Goal: Communication & Community: Participate in discussion

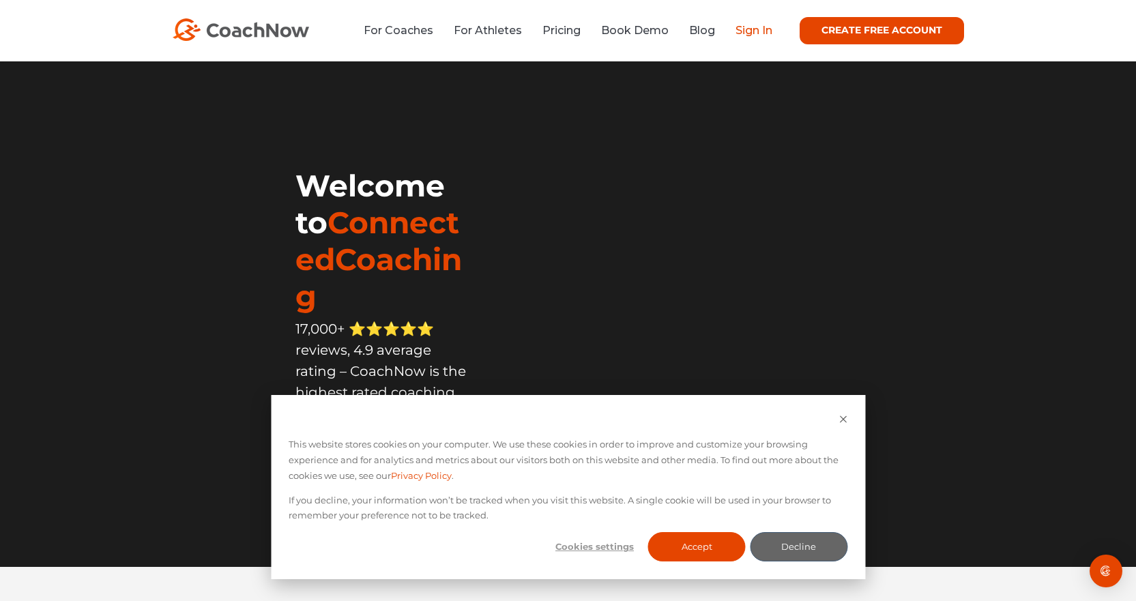
click at [754, 26] on link "Sign In" at bounding box center [753, 30] width 37 height 13
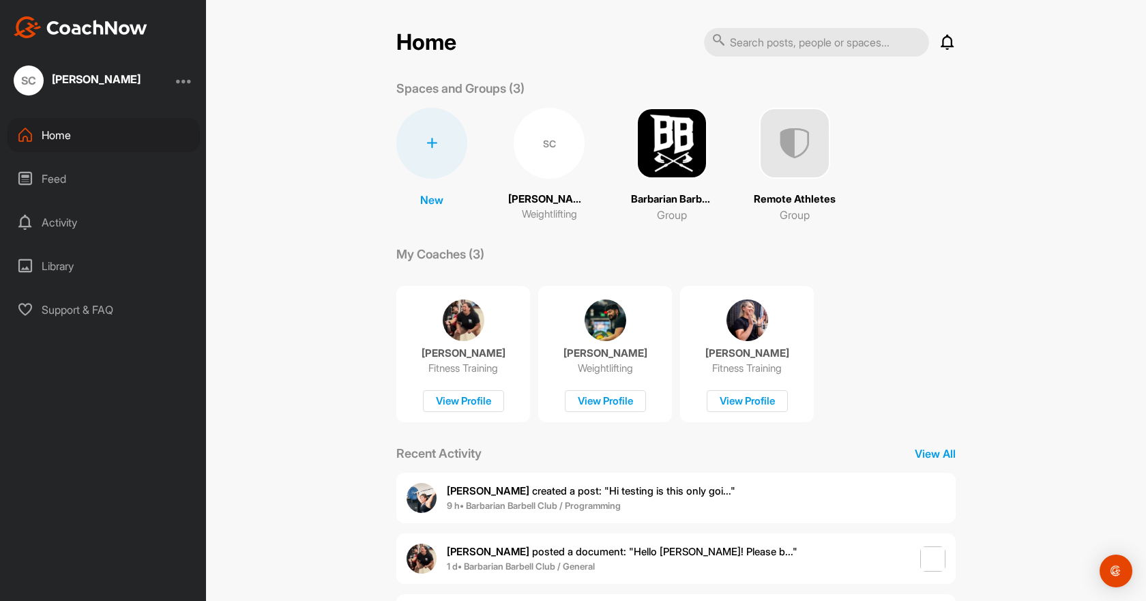
click at [543, 151] on div "SC" at bounding box center [549, 143] width 71 height 71
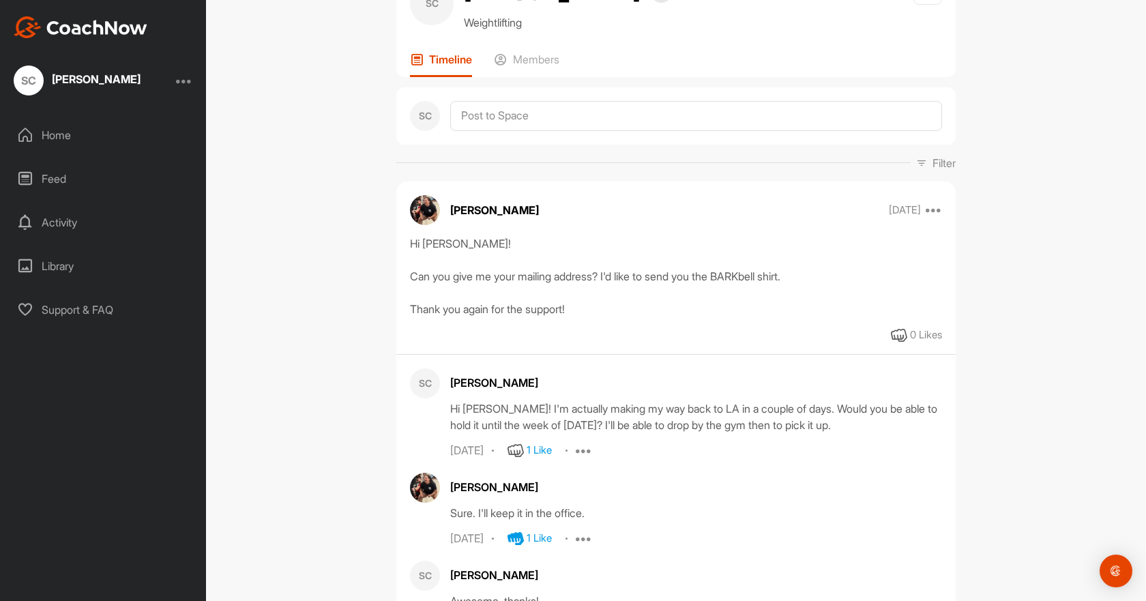
scroll to position [68, 0]
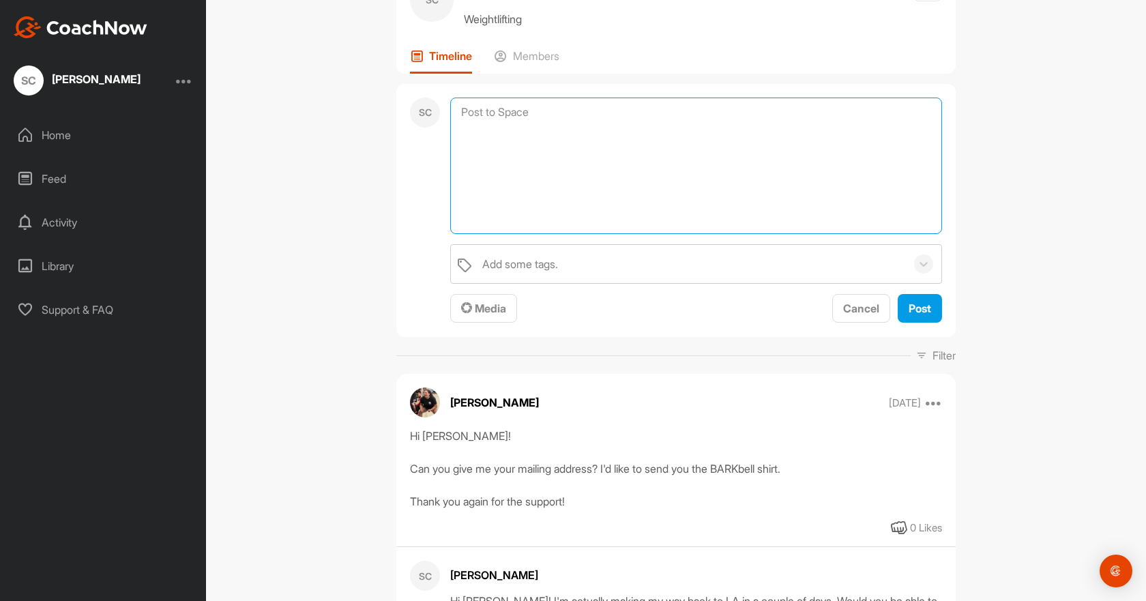
click at [510, 108] on textarea at bounding box center [696, 166] width 492 height 136
paste textarea "Hi Emmy, So looks like I'll be in [GEOGRAPHIC_DATA], [GEOGRAPHIC_DATA] during m…"
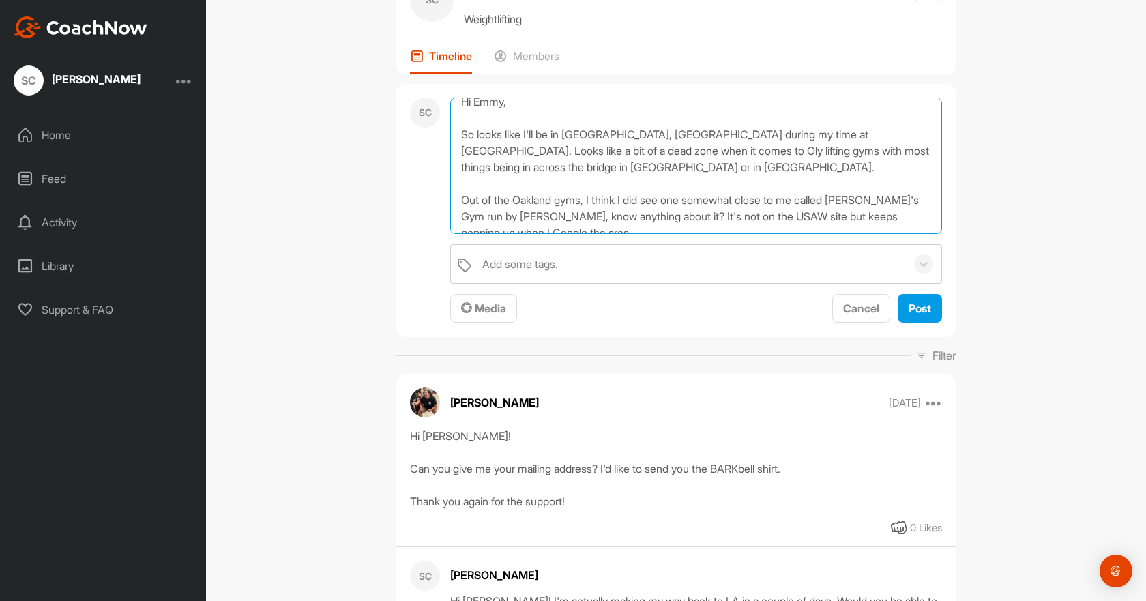
scroll to position [0, 0]
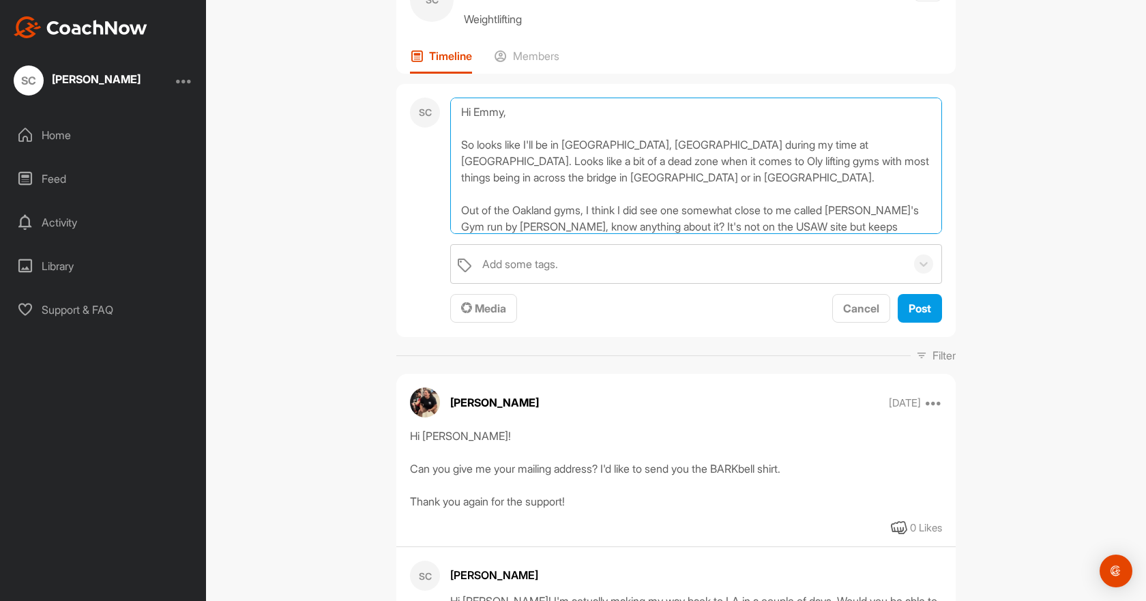
click at [565, 140] on textarea "Hi Emmy, So looks like I'll be in [GEOGRAPHIC_DATA], [GEOGRAPHIC_DATA] during m…" at bounding box center [696, 166] width 492 height 136
click at [568, 131] on textarea "Hi Emmy, So looks like I'll be in [GEOGRAPHIC_DATA], [GEOGRAPHIC_DATA] during m…" at bounding box center [696, 166] width 492 height 136
click at [572, 191] on textarea "Hi Emmy, So looks like I'll be in [GEOGRAPHIC_DATA], [GEOGRAPHIC_DATA] during m…" at bounding box center [696, 166] width 492 height 136
drag, startPoint x: 817, startPoint y: 169, endPoint x: 806, endPoint y: 167, distance: 11.1
click at [806, 167] on textarea "Hi Emmy, So looks like I'll be in [GEOGRAPHIC_DATA], [GEOGRAPHIC_DATA] during m…" at bounding box center [696, 166] width 492 height 136
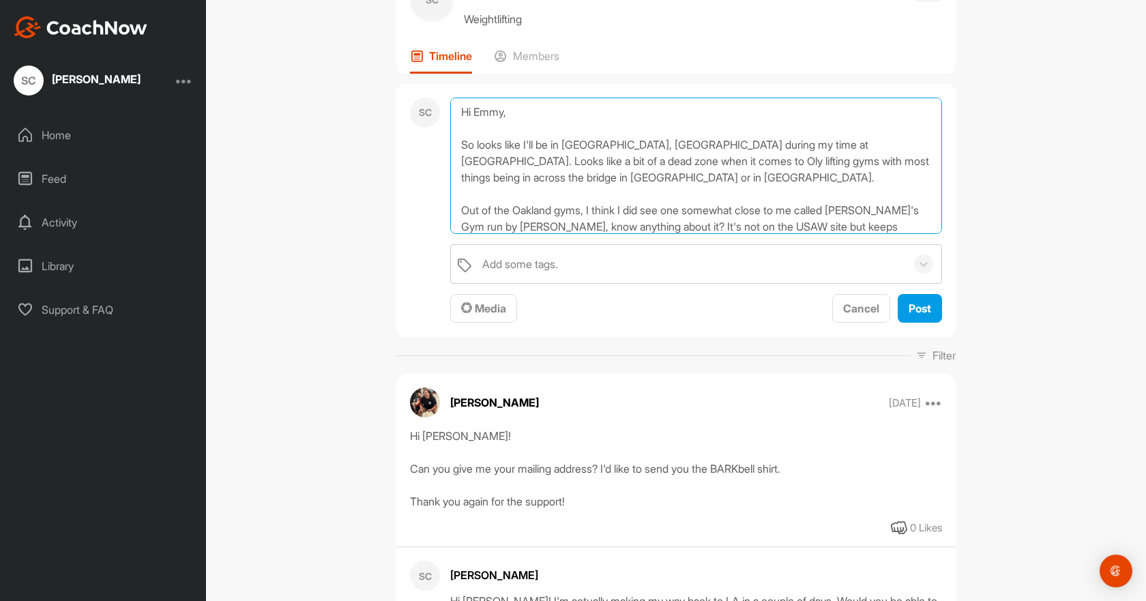
click at [810, 163] on textarea "Hi Emmy, So looks like I'll be in [GEOGRAPHIC_DATA], [GEOGRAPHIC_DATA] during m…" at bounding box center [696, 166] width 492 height 136
click at [820, 163] on textarea "Hi Emmy, So looks like I'll be in [GEOGRAPHIC_DATA], [GEOGRAPHIC_DATA] during m…" at bounding box center [696, 166] width 492 height 136
drag, startPoint x: 817, startPoint y: 166, endPoint x: 851, endPoint y: 224, distance: 67.3
click at [817, 166] on textarea "Hi Emmy, So looks like I'll be in [GEOGRAPHIC_DATA], [GEOGRAPHIC_DATA] during m…" at bounding box center [696, 166] width 492 height 136
click at [861, 203] on textarea "Hi Emmy, So looks like I'll be in [GEOGRAPHIC_DATA], [GEOGRAPHIC_DATA] during m…" at bounding box center [696, 166] width 492 height 136
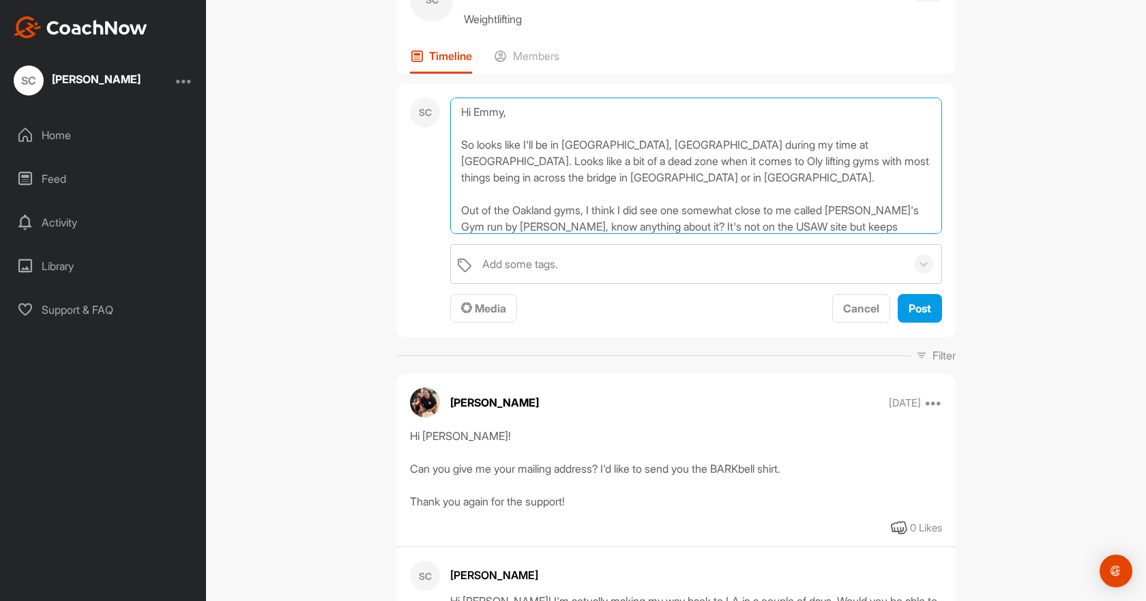
click at [814, 157] on textarea "Hi Emmy, So looks like I'll be in [GEOGRAPHIC_DATA], [GEOGRAPHIC_DATA] during m…" at bounding box center [696, 166] width 492 height 136
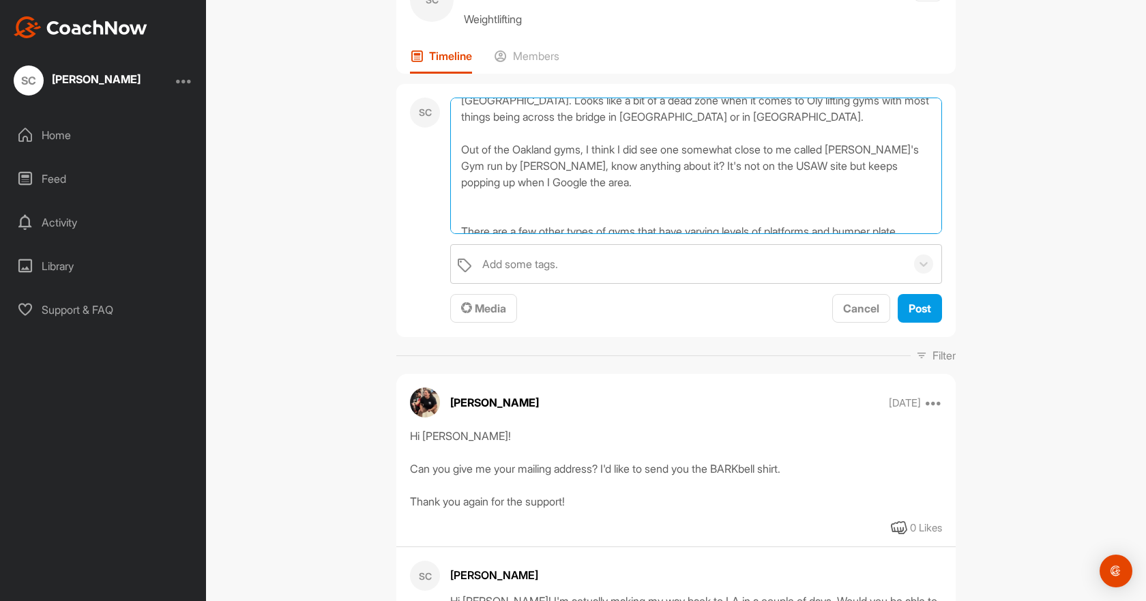
scroll to position [68, 0]
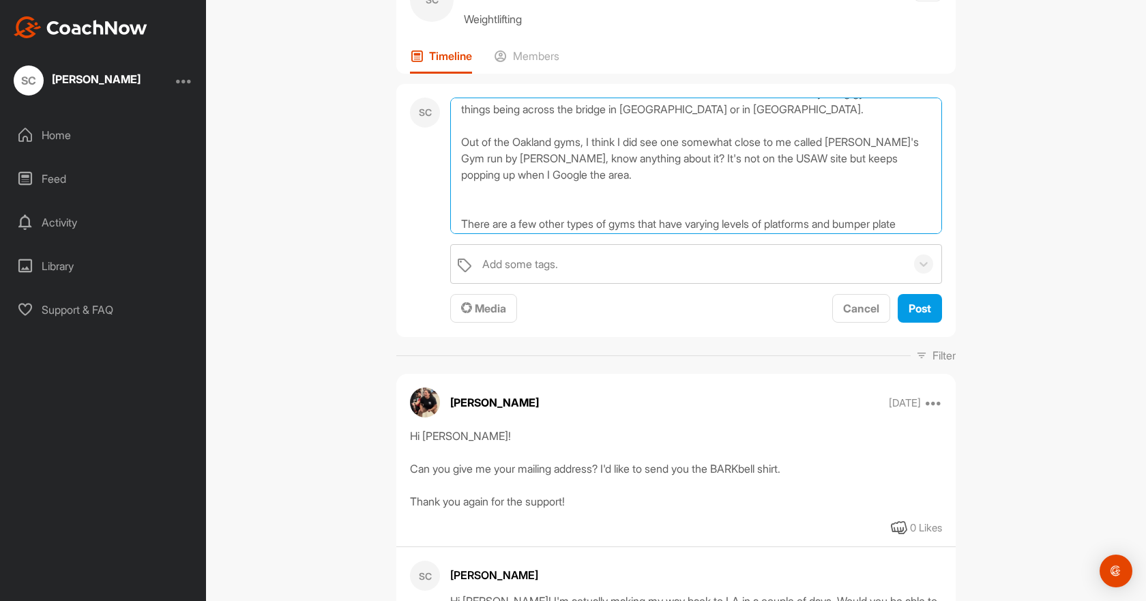
click at [771, 188] on textarea "Hi Emmy, So looks like I'll be in [GEOGRAPHIC_DATA], [GEOGRAPHIC_DATA] during m…" at bounding box center [696, 166] width 492 height 136
click at [757, 203] on textarea "Hi Emmy, So looks like I'll be in [GEOGRAPHIC_DATA], [GEOGRAPHIC_DATA] during m…" at bounding box center [696, 166] width 492 height 136
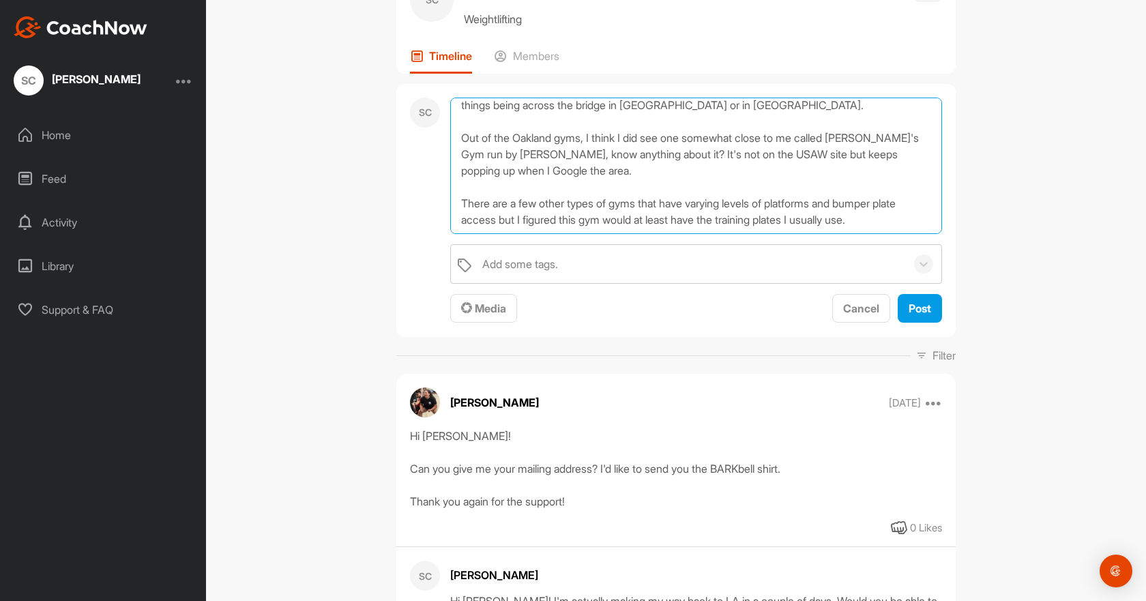
drag, startPoint x: 610, startPoint y: 207, endPoint x: 570, endPoint y: 205, distance: 41.0
click at [570, 205] on textarea "Hi Emmy, So looks like I'll be in [GEOGRAPHIC_DATA], [GEOGRAPHIC_DATA] during m…" at bounding box center [696, 166] width 492 height 136
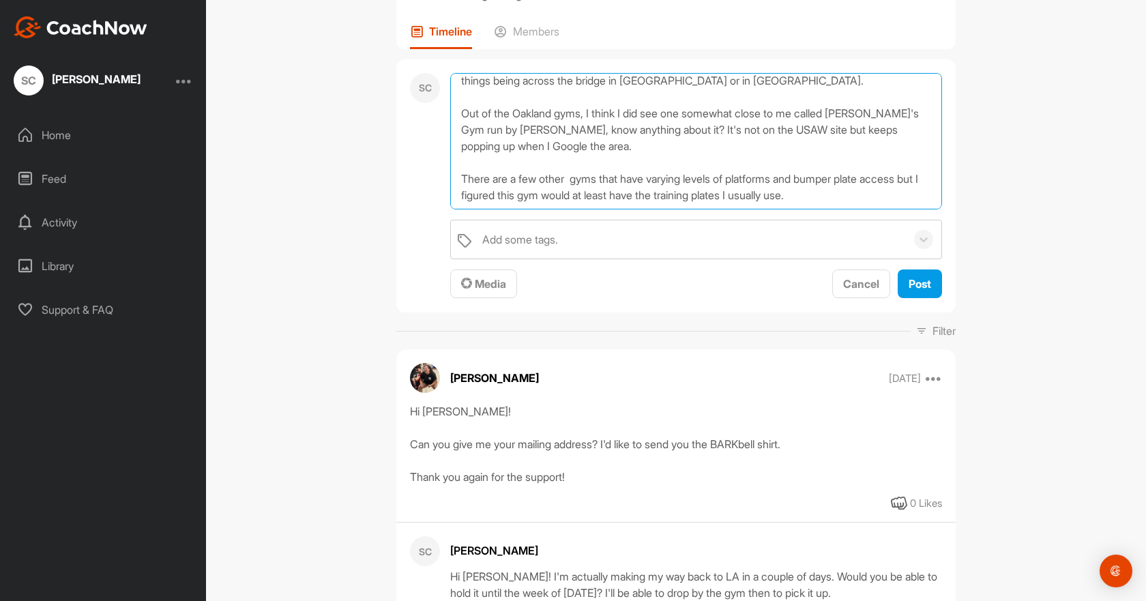
scroll to position [136, 0]
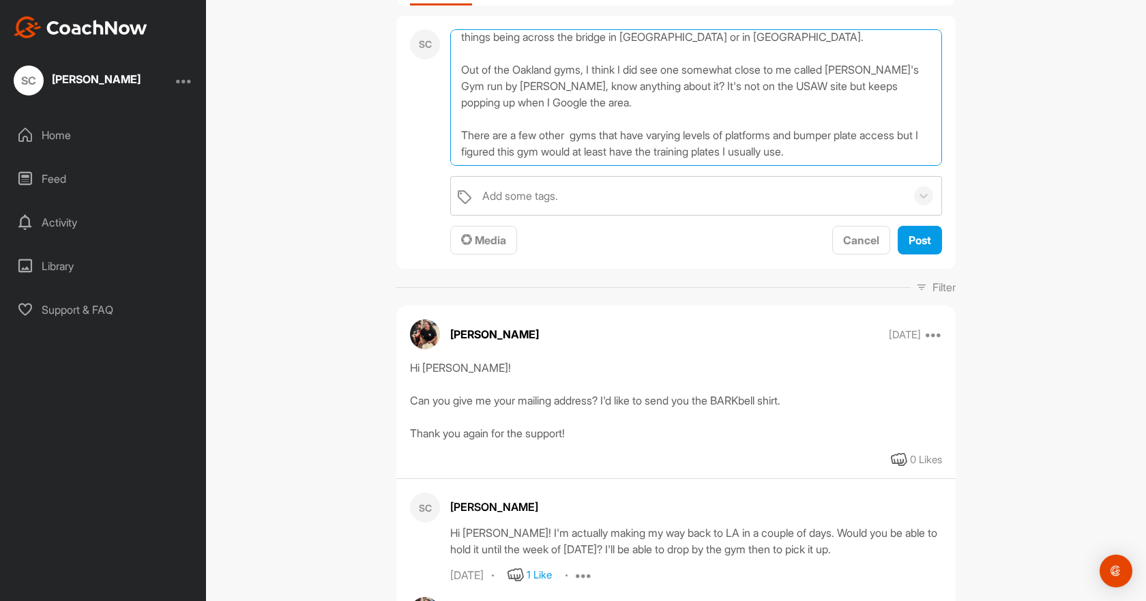
click at [905, 147] on textarea "Hi Emmy, So looks like I'll be in [GEOGRAPHIC_DATA], [GEOGRAPHIC_DATA] during m…" at bounding box center [696, 97] width 492 height 136
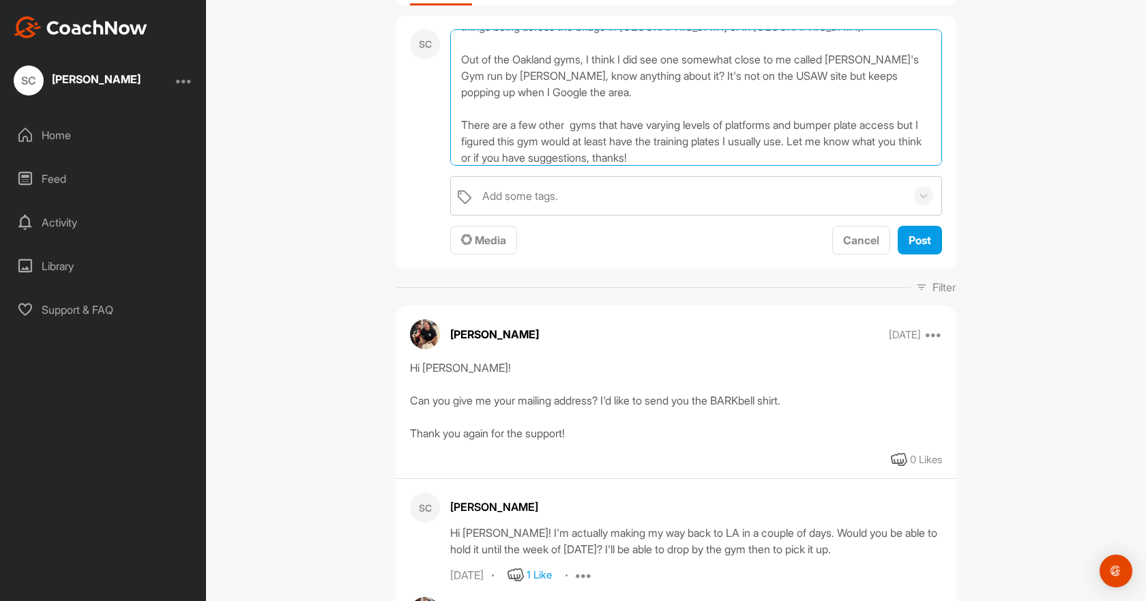
click at [640, 156] on textarea "Hi Emmy, So looks like I'll be in [GEOGRAPHIC_DATA], [GEOGRAPHIC_DATA] during m…" at bounding box center [696, 97] width 492 height 136
click at [637, 157] on textarea "Hi Emmy, So looks like I'll be in [GEOGRAPHIC_DATA], [GEOGRAPHIC_DATA] during m…" at bounding box center [696, 97] width 492 height 136
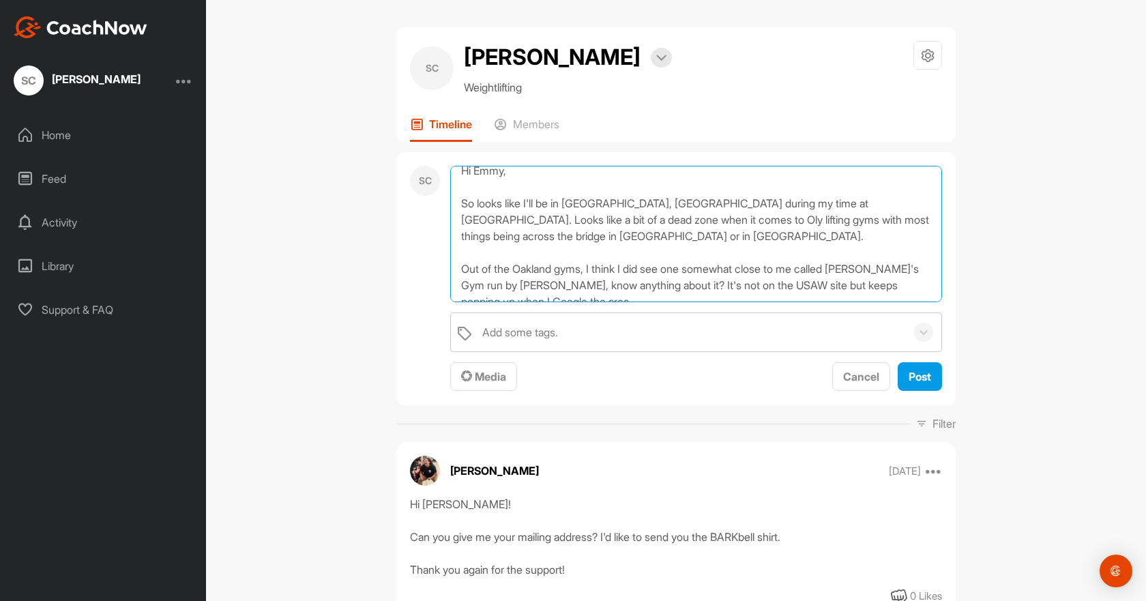
scroll to position [0, 0]
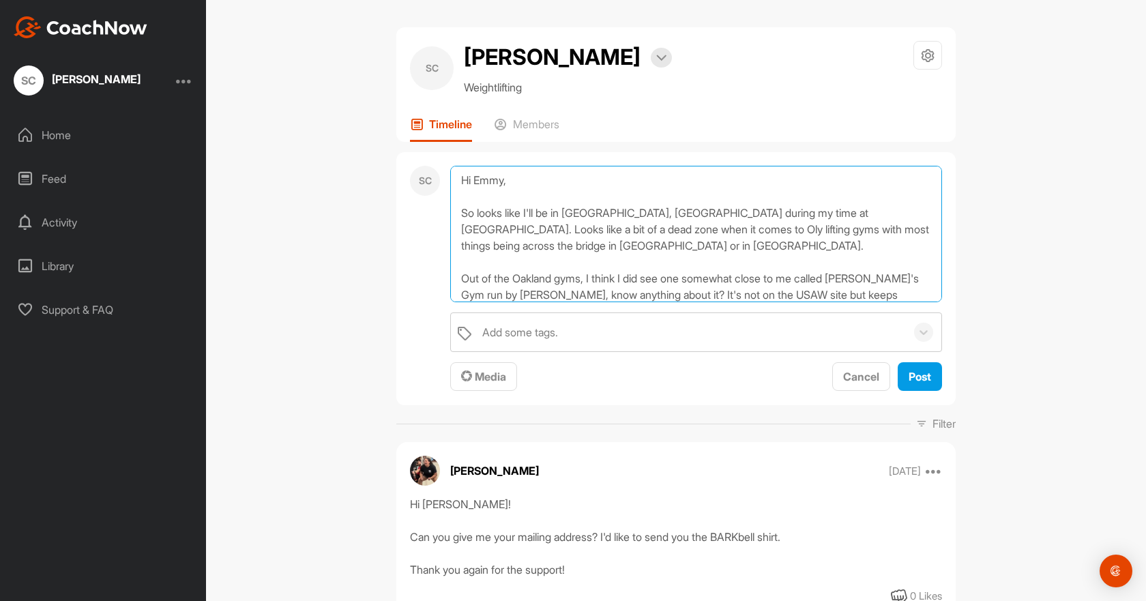
click at [638, 250] on textarea "Hi Emmy, So looks like I'll be in [GEOGRAPHIC_DATA], [GEOGRAPHIC_DATA] during m…" at bounding box center [696, 234] width 492 height 136
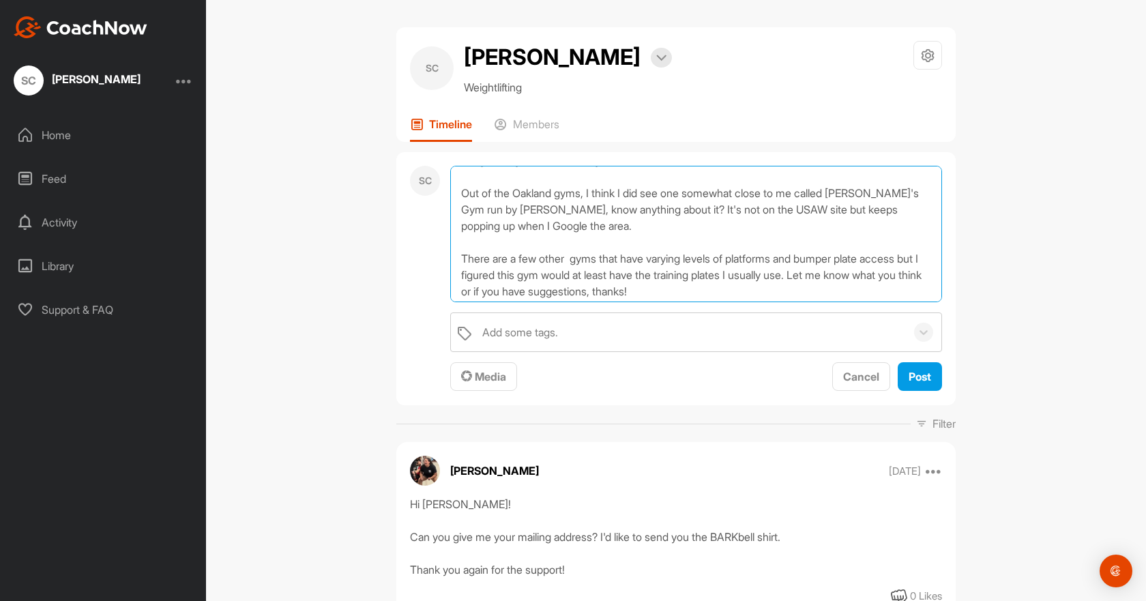
scroll to position [89, 0]
click at [709, 287] on textarea "Hi Emmy, So looks like I'll be in [GEOGRAPHIC_DATA], [GEOGRAPHIC_DATA] during m…" at bounding box center [696, 234] width 492 height 136
click at [753, 273] on textarea "Hi Emmy, So looks like I'll be in [GEOGRAPHIC_DATA], [GEOGRAPHIC_DATA] during m…" at bounding box center [696, 234] width 492 height 136
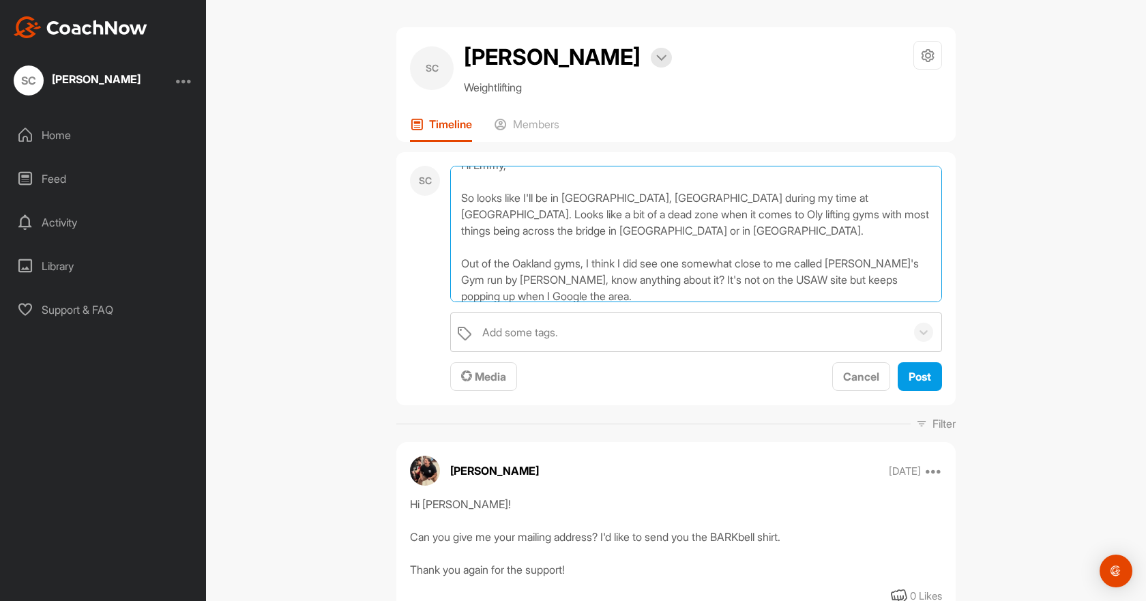
scroll to position [0, 0]
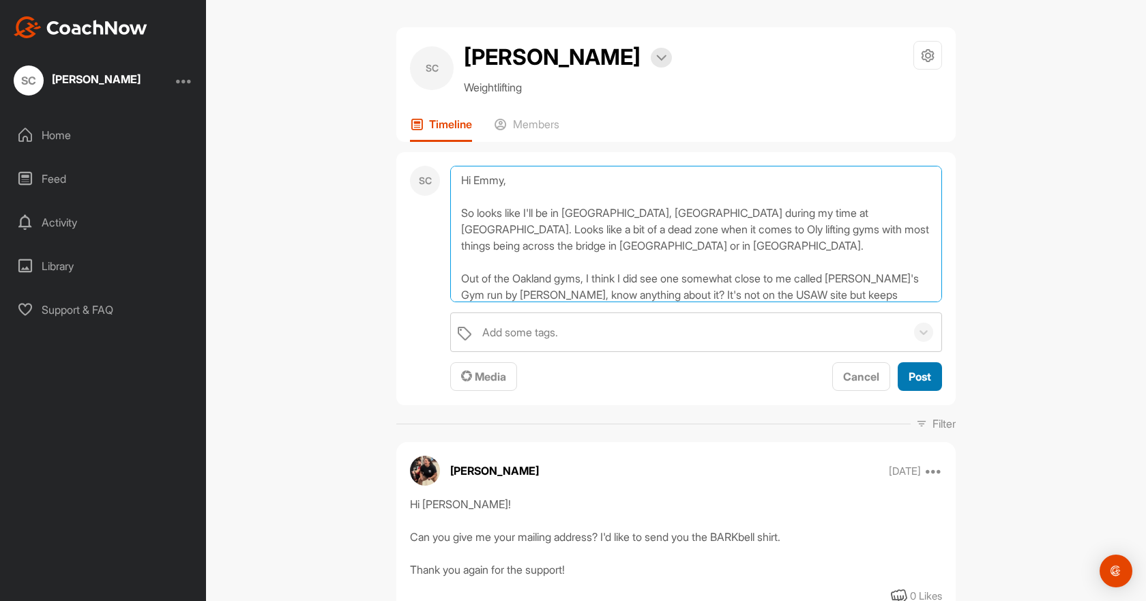
type textarea "Hi Emmy, So looks like I'll be in [GEOGRAPHIC_DATA], [GEOGRAPHIC_DATA] during m…"
click at [921, 375] on span "Post" at bounding box center [920, 377] width 23 height 14
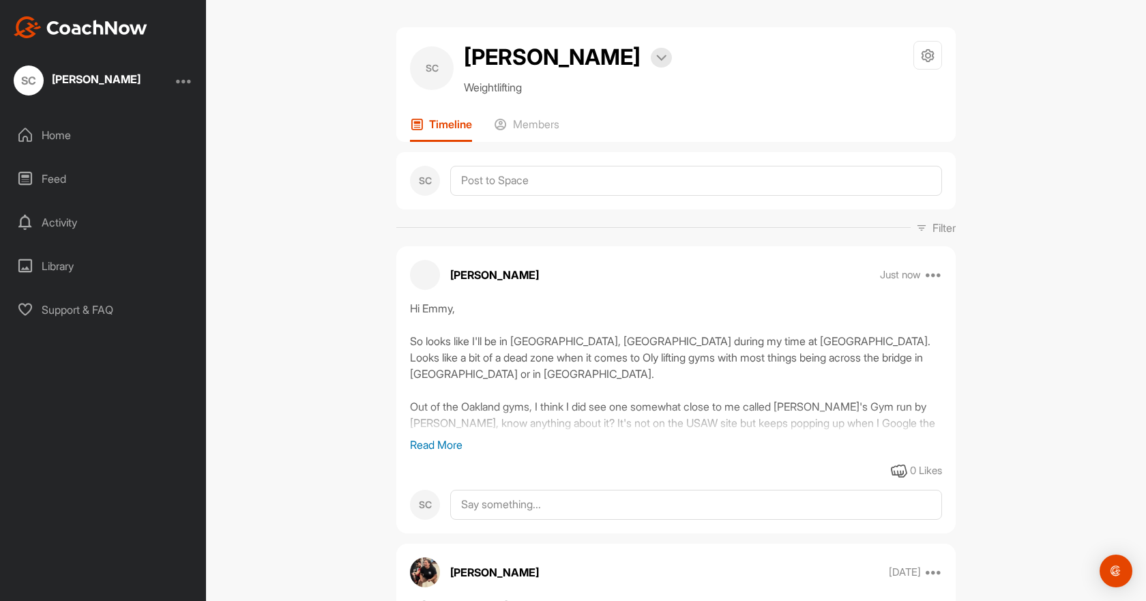
click at [130, 145] on div "Home" at bounding box center [104, 135] width 192 height 34
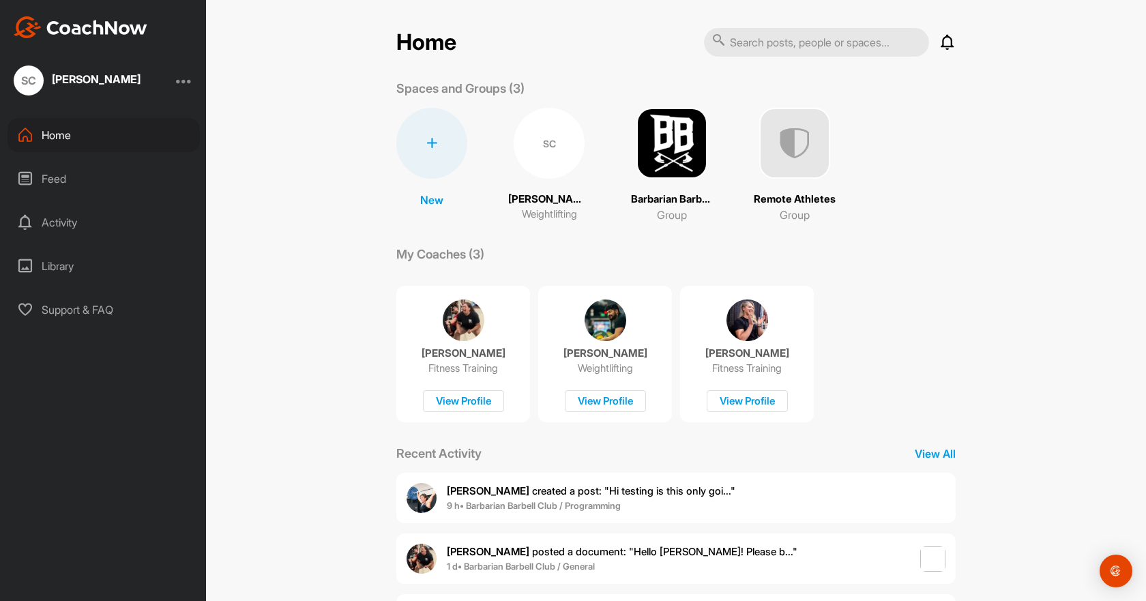
click at [915, 443] on div "Home Notifications Invitations [DATE] [PERSON_NAME] created a post : "Hi testin…" at bounding box center [675, 366] width 559 height 678
click at [923, 455] on p "View All" at bounding box center [935, 453] width 41 height 16
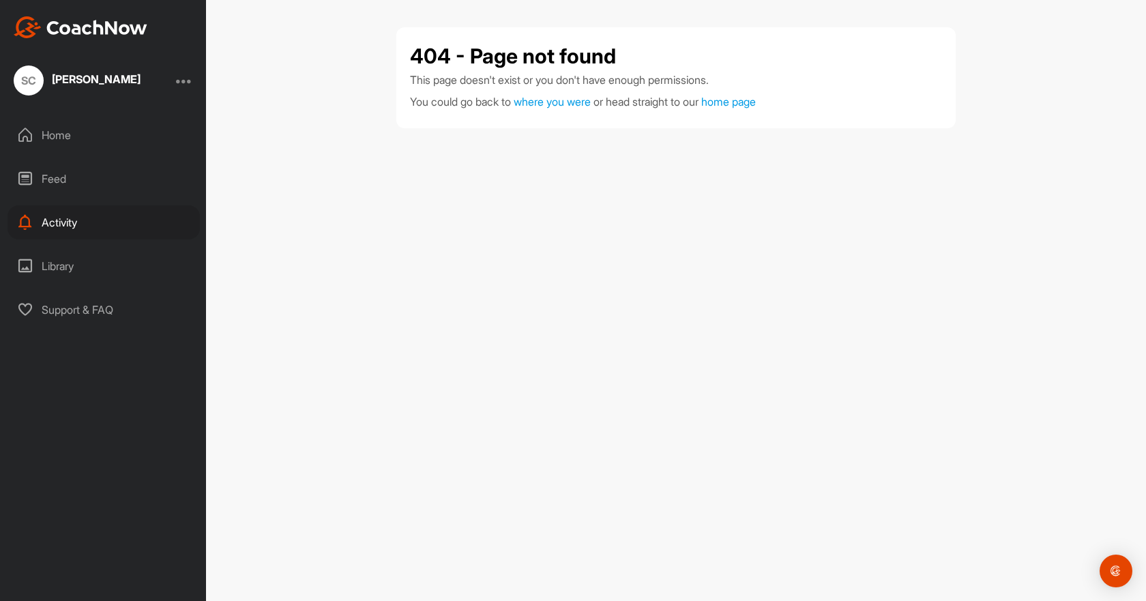
click at [96, 143] on div "Home" at bounding box center [104, 135] width 192 height 34
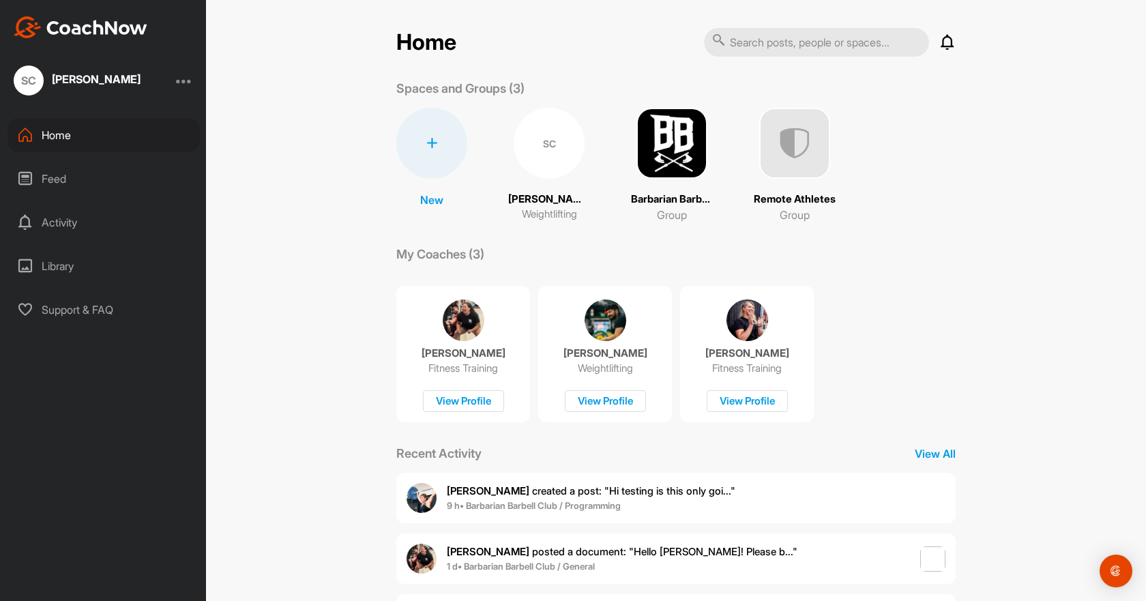
click at [553, 144] on div "SC" at bounding box center [549, 143] width 71 height 71
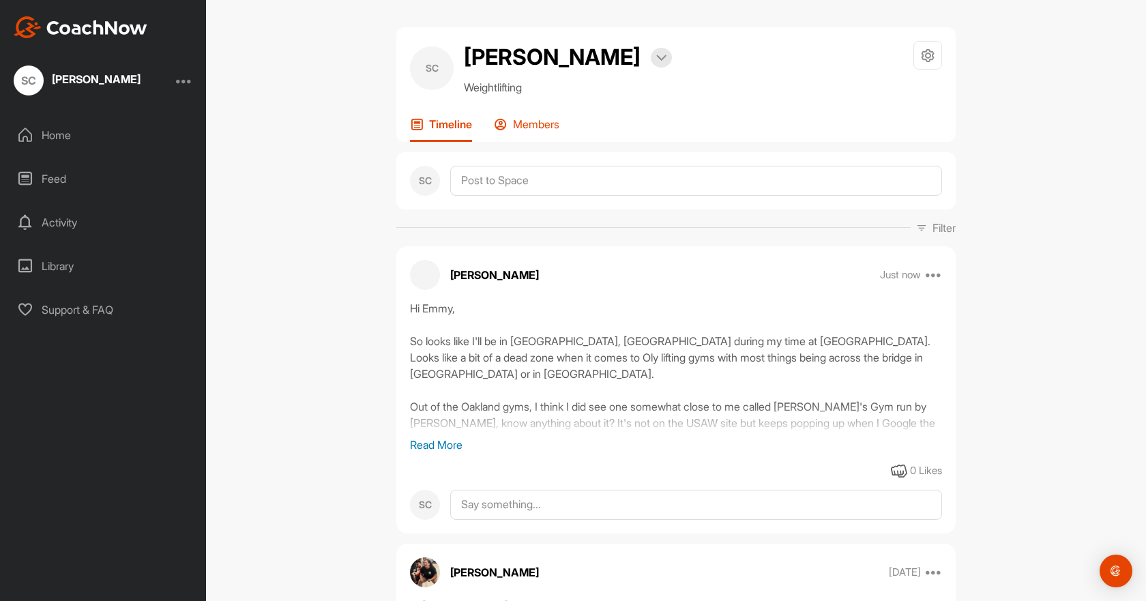
click at [548, 128] on p "Members" at bounding box center [536, 124] width 46 height 14
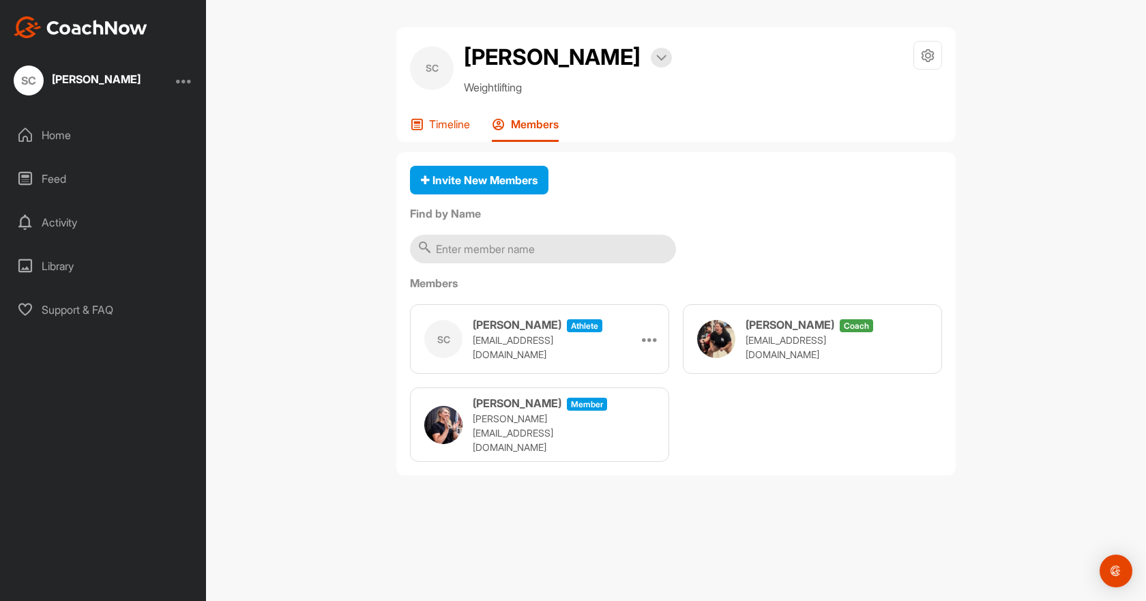
click at [429, 119] on p "Timeline" at bounding box center [449, 124] width 41 height 14
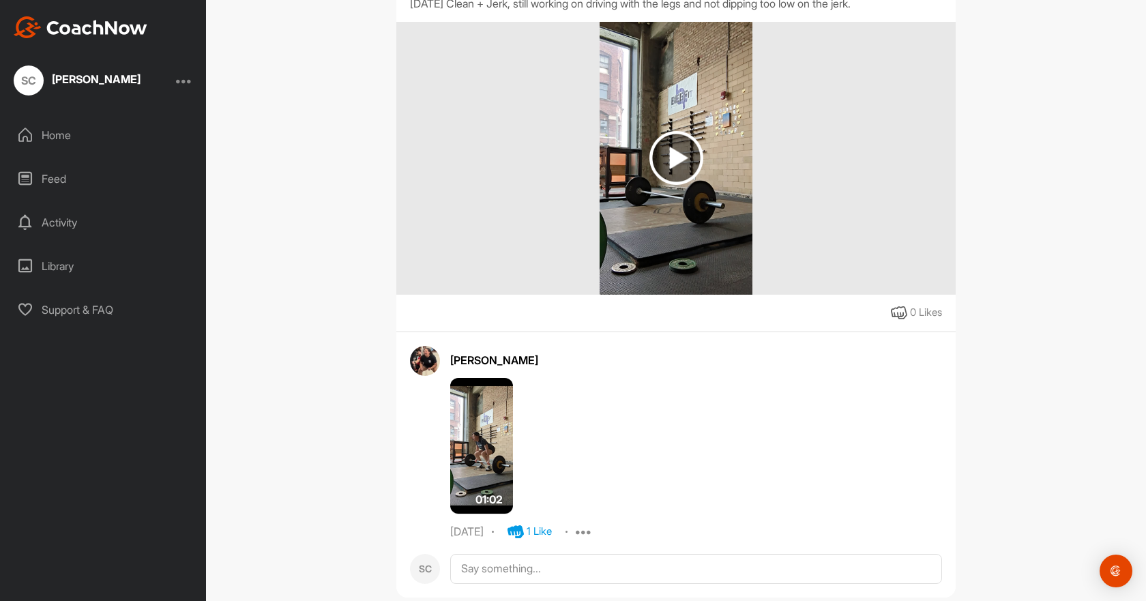
scroll to position [1842, 0]
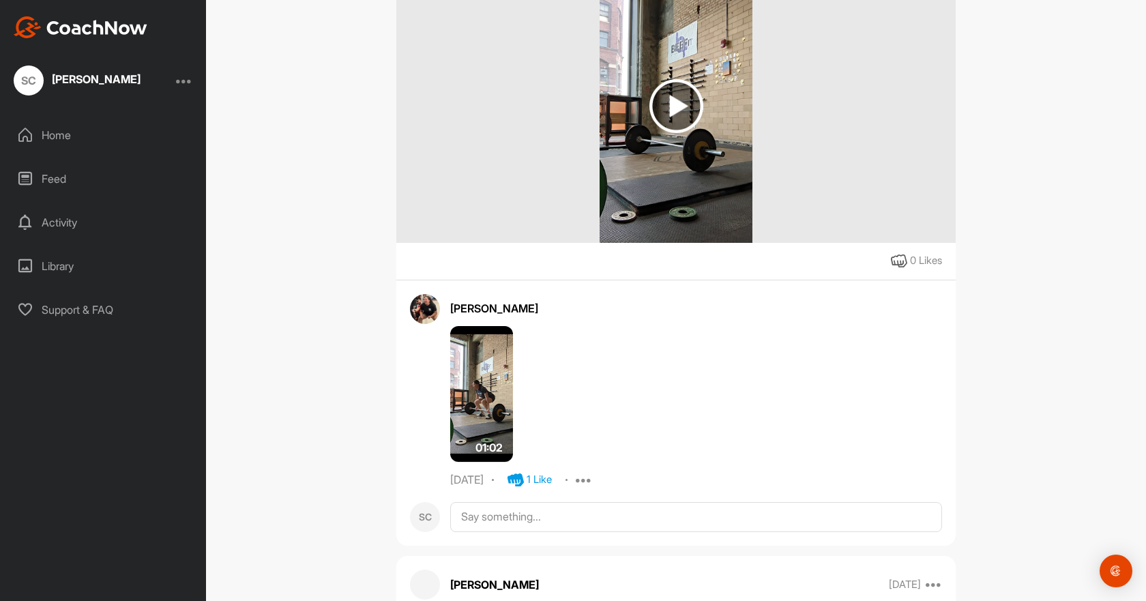
click at [106, 183] on div "Feed" at bounding box center [104, 179] width 192 height 34
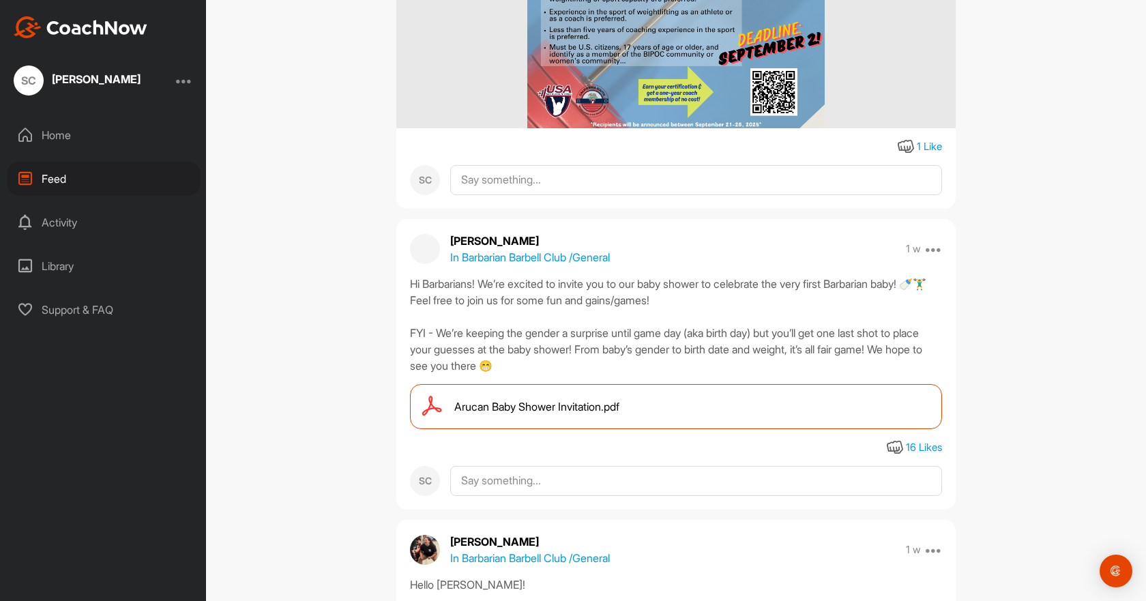
scroll to position [2251, 0]
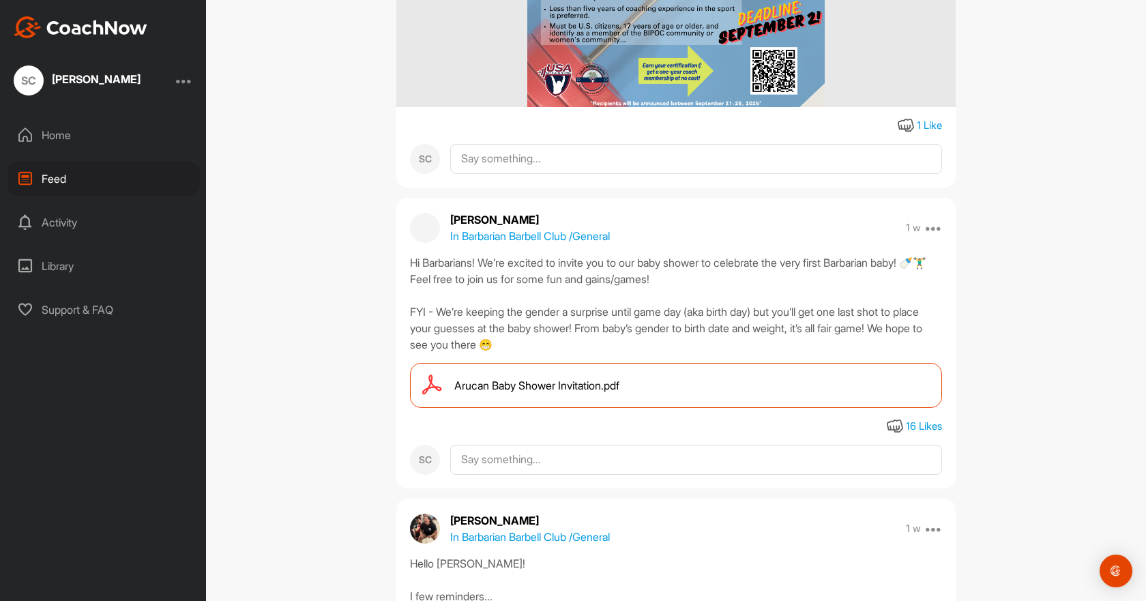
click at [50, 137] on div "Home" at bounding box center [104, 135] width 192 height 34
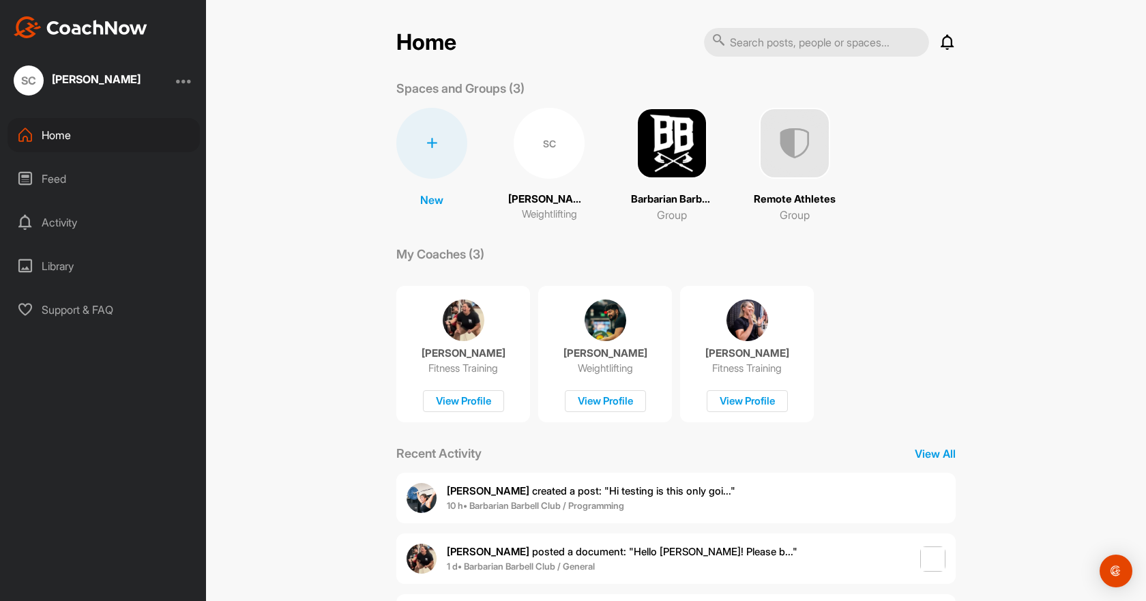
click at [548, 164] on div "SC" at bounding box center [549, 143] width 71 height 71
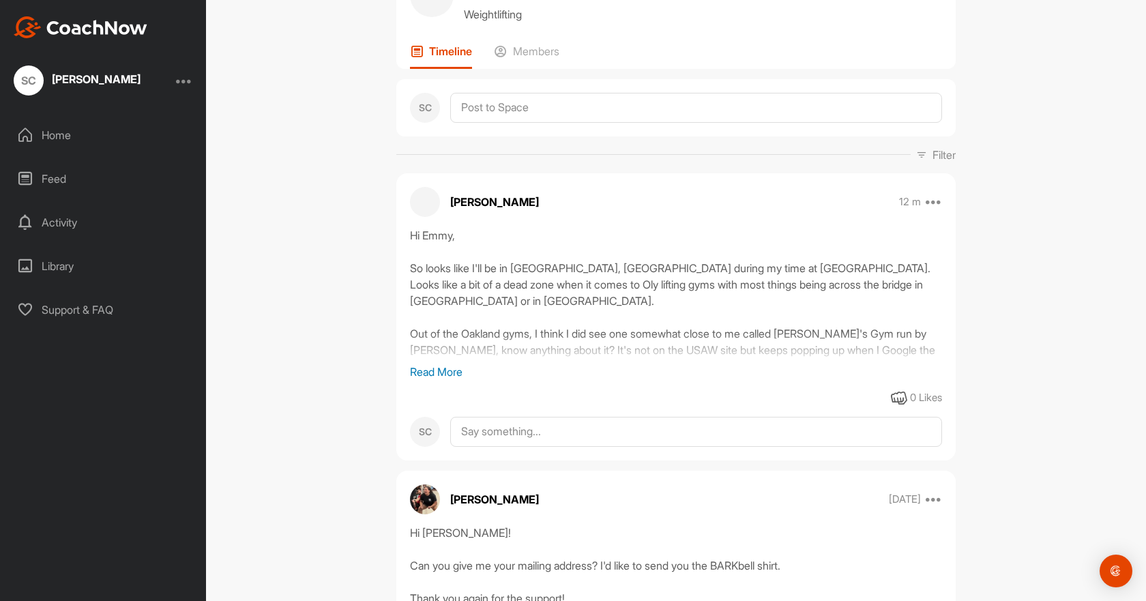
scroll to position [68, 0]
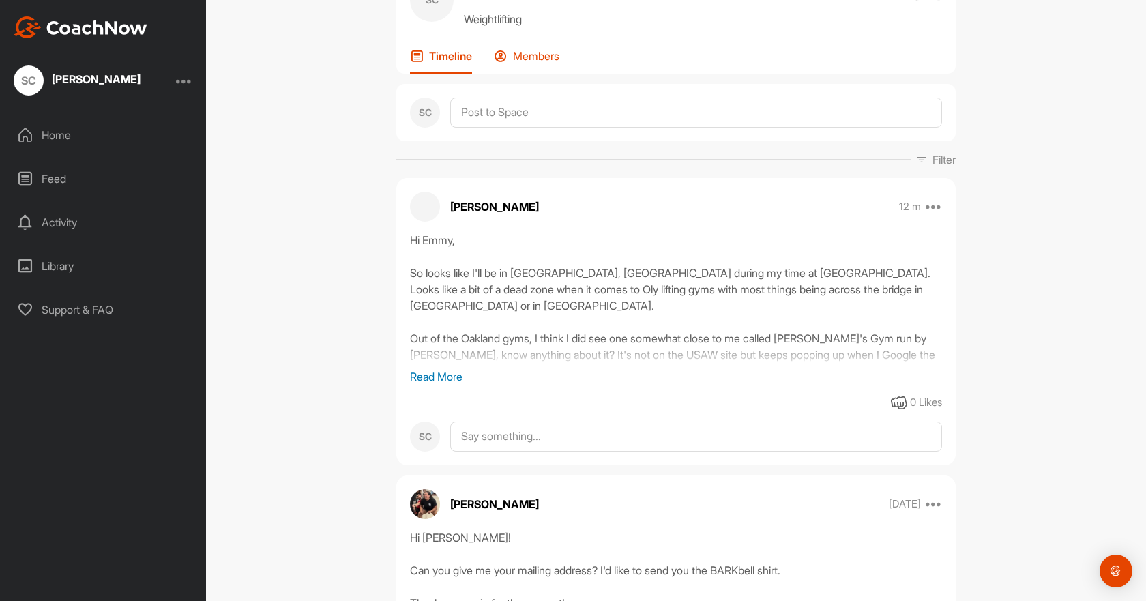
click at [517, 66] on div "Members" at bounding box center [526, 61] width 65 height 25
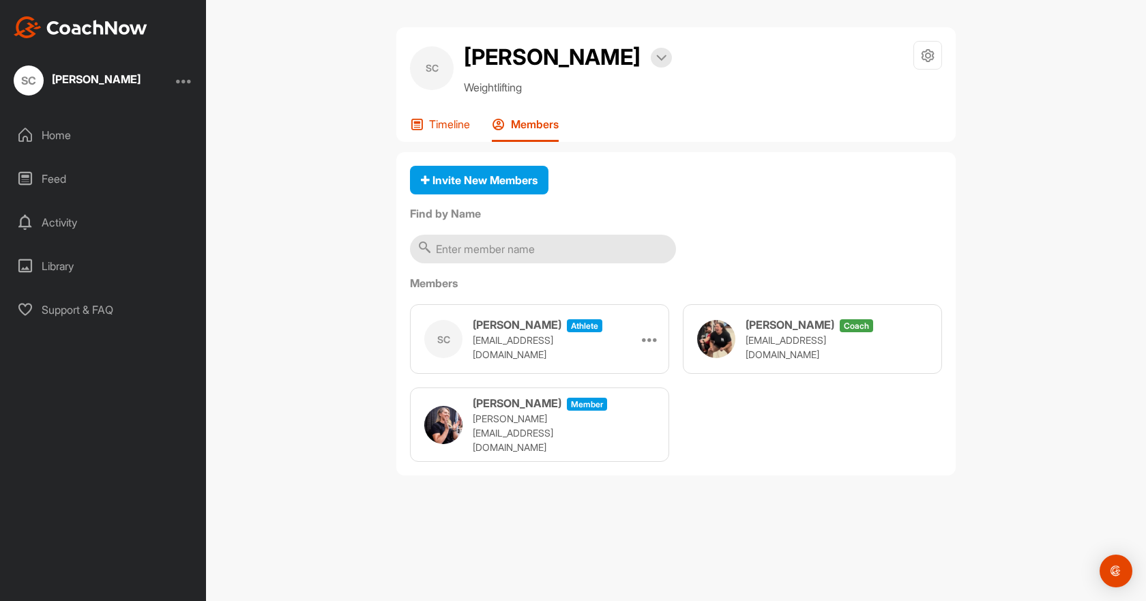
click at [432, 129] on p "Timeline" at bounding box center [449, 124] width 41 height 14
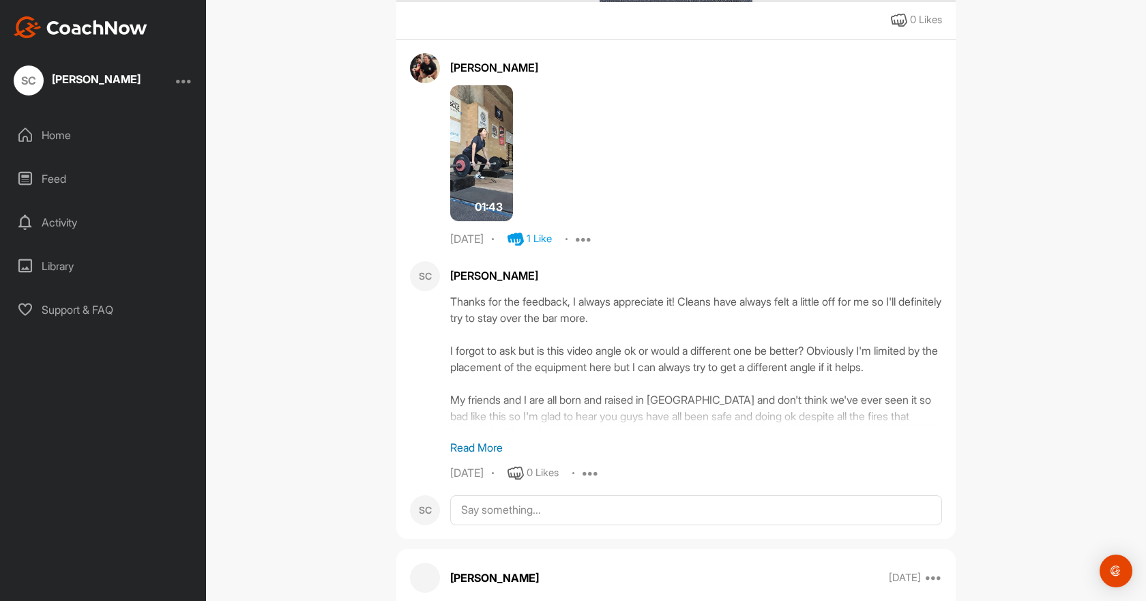
scroll to position [7503, 0]
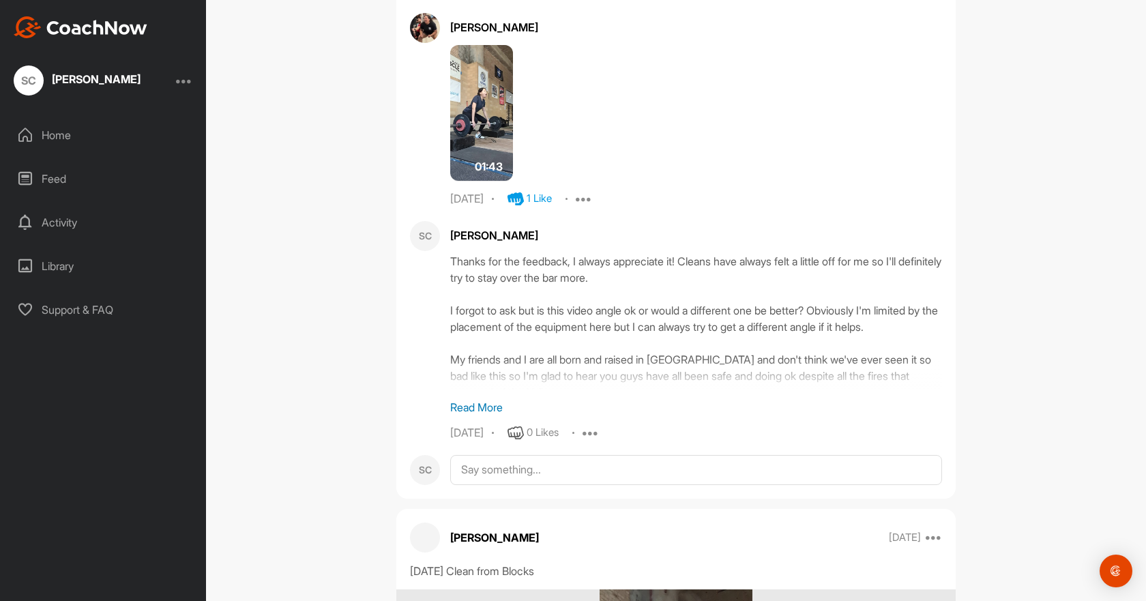
click at [85, 133] on div "Home" at bounding box center [104, 135] width 192 height 34
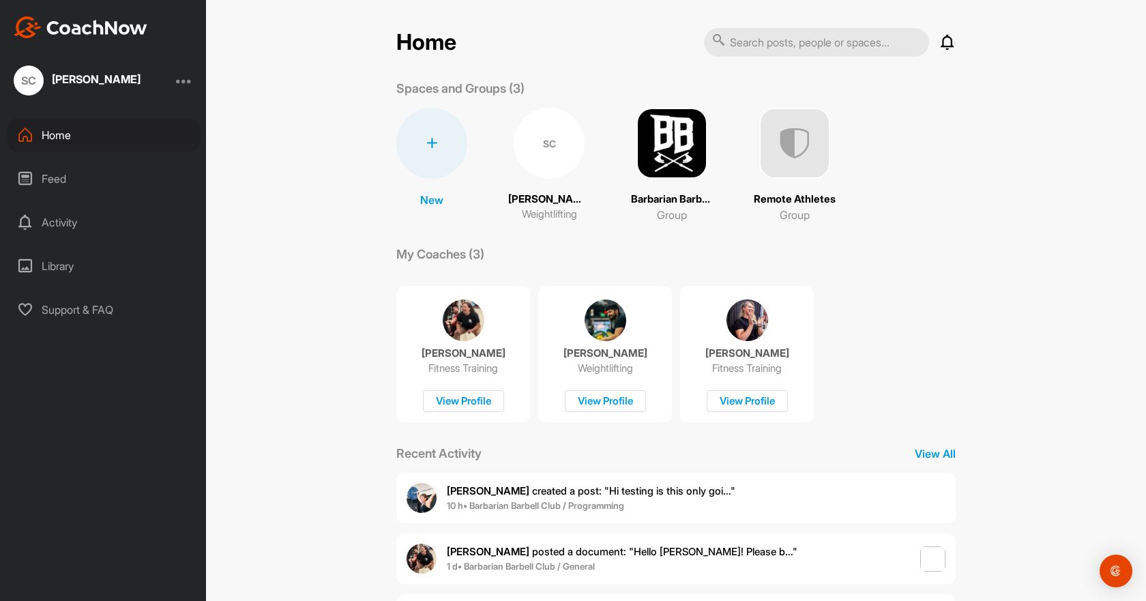
click at [70, 168] on div "Feed" at bounding box center [104, 179] width 192 height 34
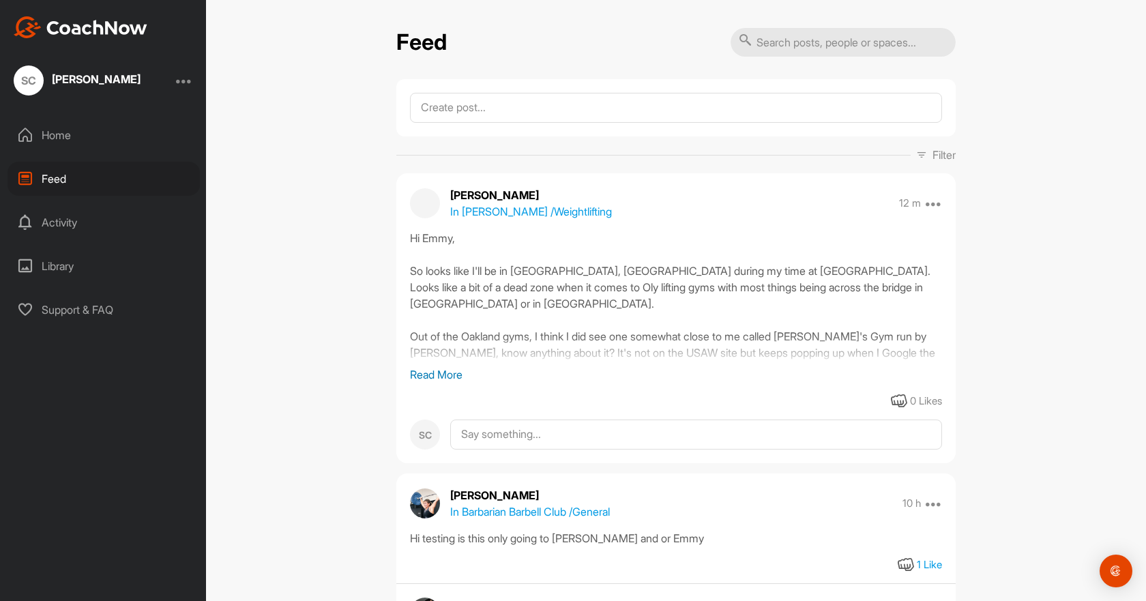
click at [64, 222] on div "Activity" at bounding box center [104, 222] width 192 height 34
